Goal: Task Accomplishment & Management: Complete application form

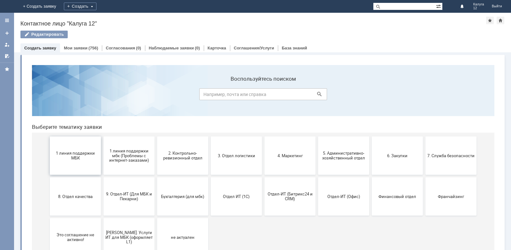
click at [60, 160] on span "1 линия поддержки МБК" at bounding box center [75, 156] width 47 height 10
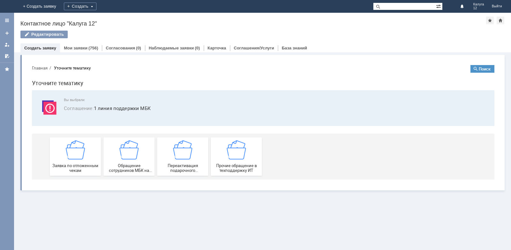
click at [60, 160] on div "Заявка по отложенным чекам" at bounding box center [75, 156] width 47 height 33
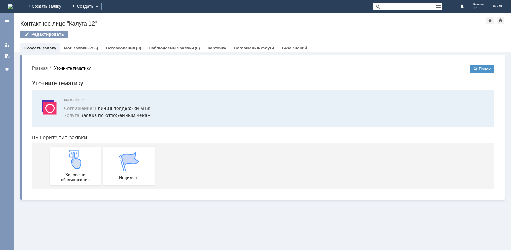
click at [60, 160] on div "Запрос на обслуживание" at bounding box center [75, 166] width 47 height 33
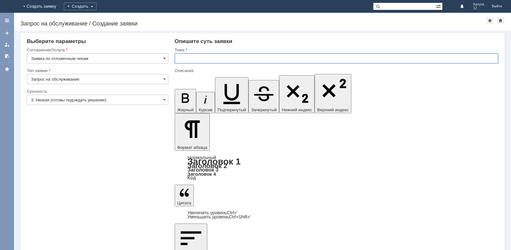
click at [201, 61] on input "text" at bounding box center [336, 58] width 323 height 10
type input "отложенный чек"
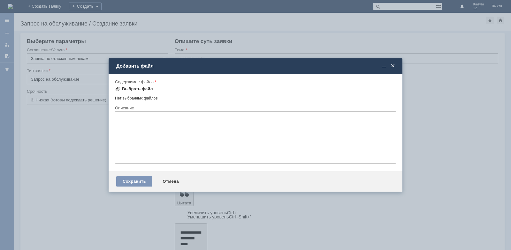
click at [135, 89] on div "Выбрать файл" at bounding box center [137, 89] width 31 height 5
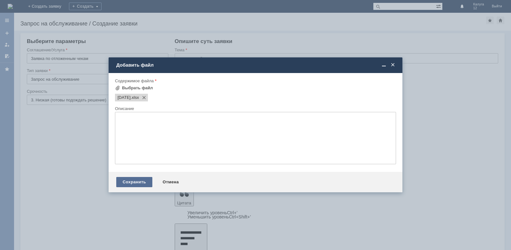
click at [138, 180] on div "Сохранить" at bounding box center [134, 182] width 36 height 10
